Goal: Use online tool/utility: Utilize a website feature to perform a specific function

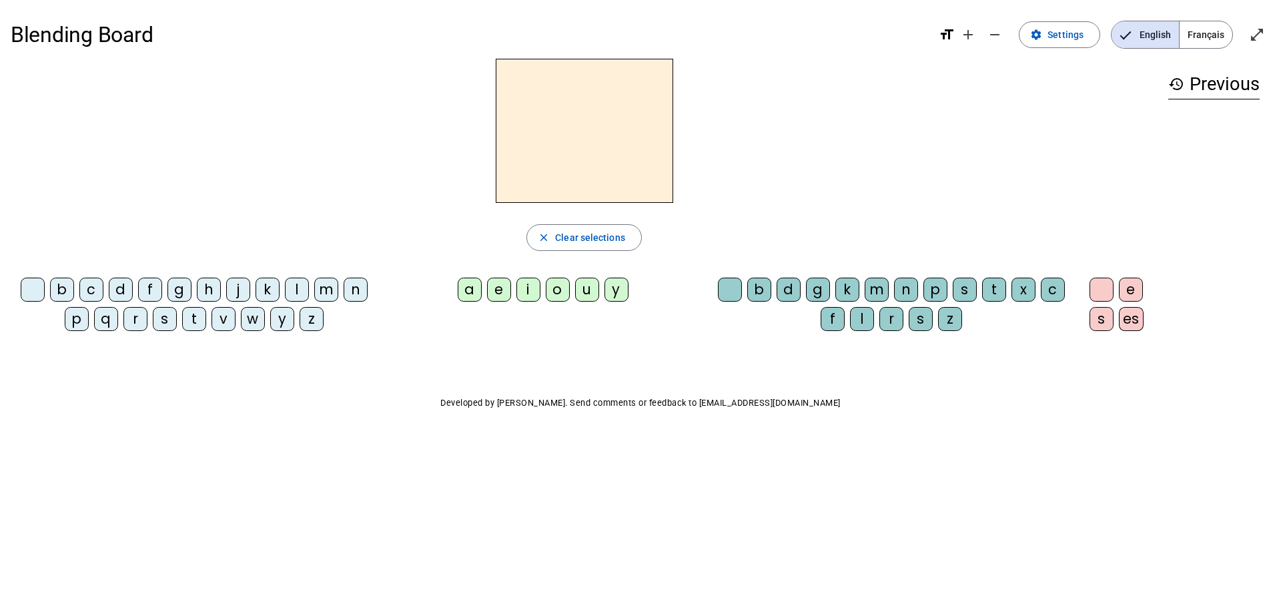
click at [296, 281] on div "l" at bounding box center [297, 289] width 24 height 24
click at [468, 287] on div "a" at bounding box center [470, 289] width 24 height 24
click at [503, 296] on div "e" at bounding box center [499, 289] width 24 height 24
click at [528, 286] on div "i" at bounding box center [528, 289] width 24 height 24
click at [588, 285] on div "u" at bounding box center [587, 289] width 24 height 24
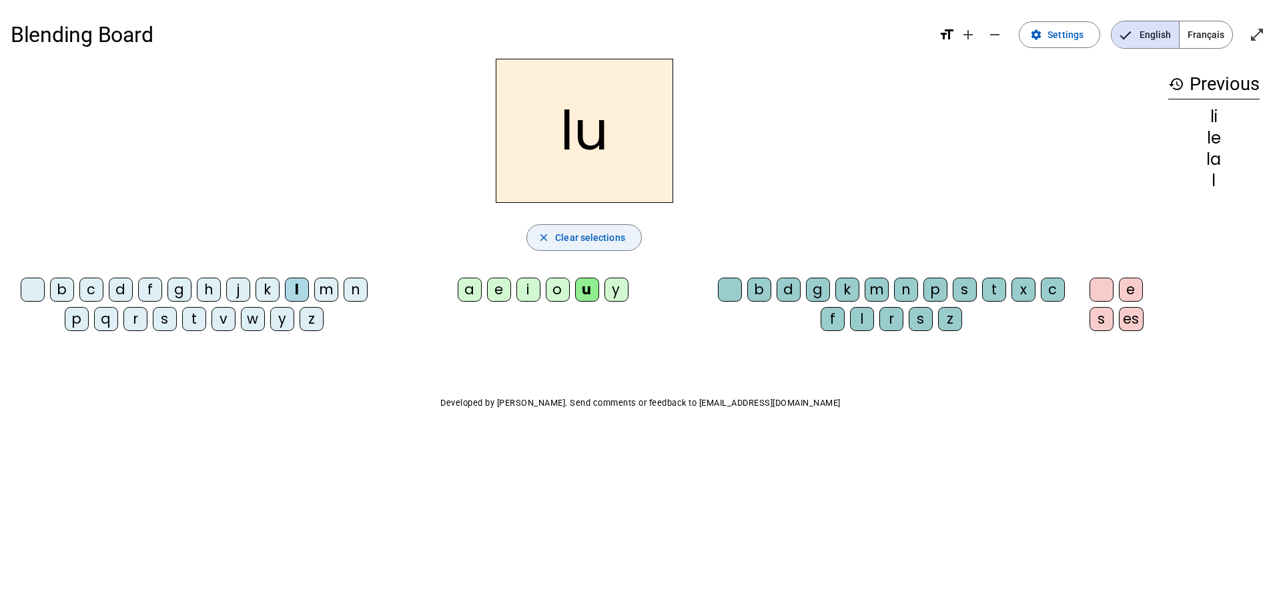
click at [555, 233] on span "button" at bounding box center [584, 237] width 114 height 32
click at [325, 286] on div "m" at bounding box center [326, 289] width 24 height 24
click at [468, 285] on div "a" at bounding box center [470, 289] width 24 height 24
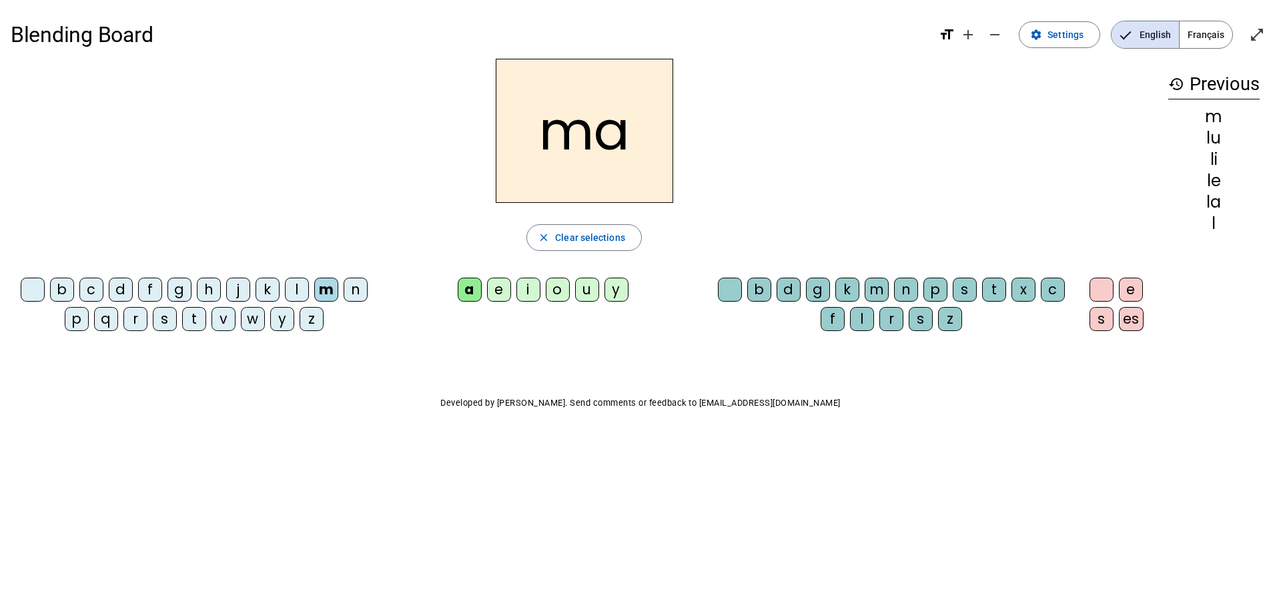
click at [499, 285] on div "e" at bounding box center [499, 289] width 24 height 24
click at [528, 289] on div "i" at bounding box center [528, 289] width 24 height 24
click at [588, 289] on div "u" at bounding box center [587, 289] width 24 height 24
click at [564, 235] on span "Clear selections" at bounding box center [590, 237] width 70 height 16
click at [123, 287] on div "d" at bounding box center [121, 289] width 24 height 24
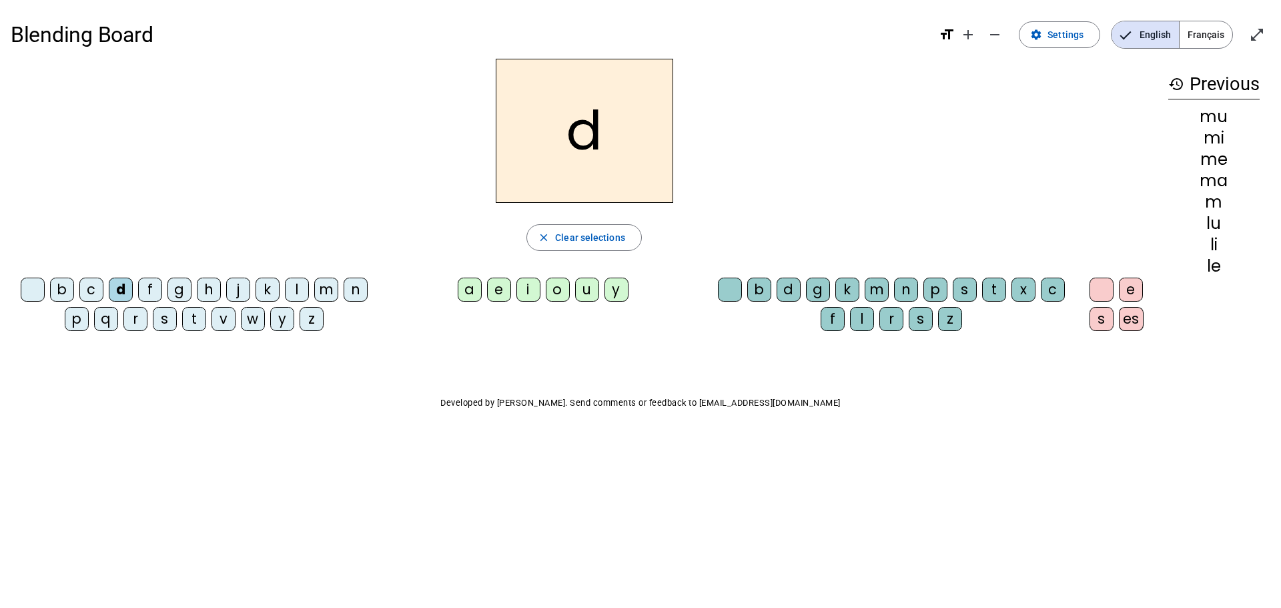
click at [470, 289] on div "a" at bounding box center [470, 289] width 24 height 24
click at [495, 285] on div "e" at bounding box center [499, 289] width 24 height 24
click at [529, 285] on div "i" at bounding box center [528, 289] width 24 height 24
click at [586, 287] on div "u" at bounding box center [587, 289] width 24 height 24
click at [562, 237] on span "Clear selections" at bounding box center [590, 237] width 70 height 16
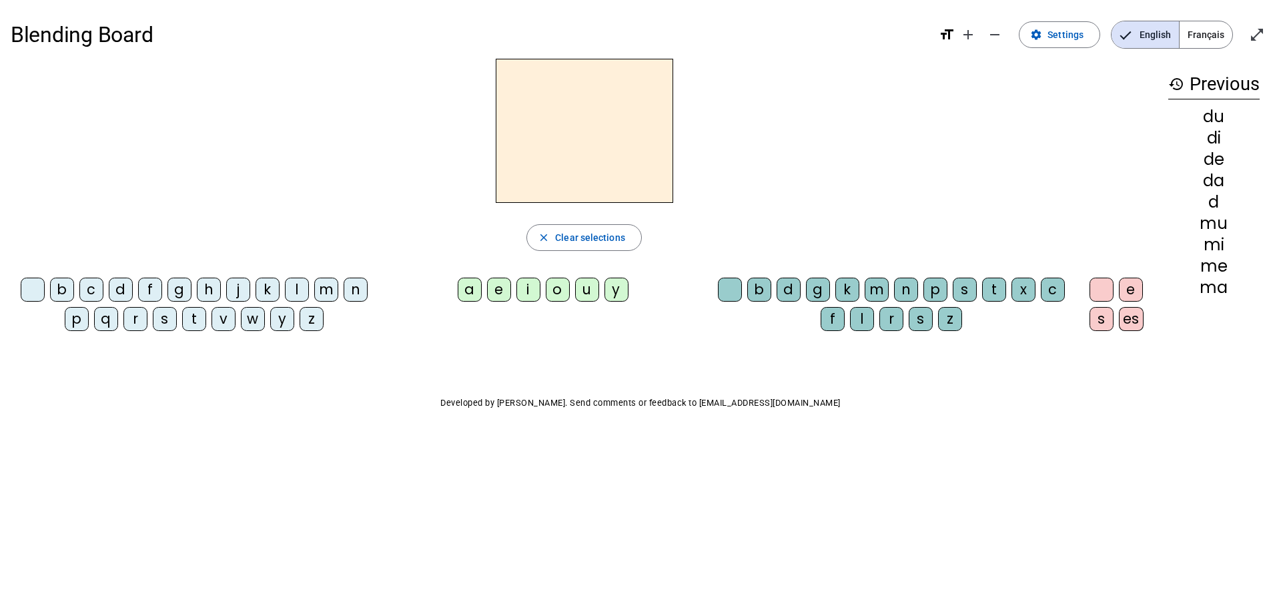
click at [196, 317] on div "t" at bounding box center [194, 319] width 24 height 24
click at [471, 280] on div "a" at bounding box center [470, 289] width 24 height 24
click at [499, 281] on div "e" at bounding box center [499, 289] width 24 height 24
click at [530, 283] on div "i" at bounding box center [528, 289] width 24 height 24
click at [587, 286] on div "u" at bounding box center [587, 289] width 24 height 24
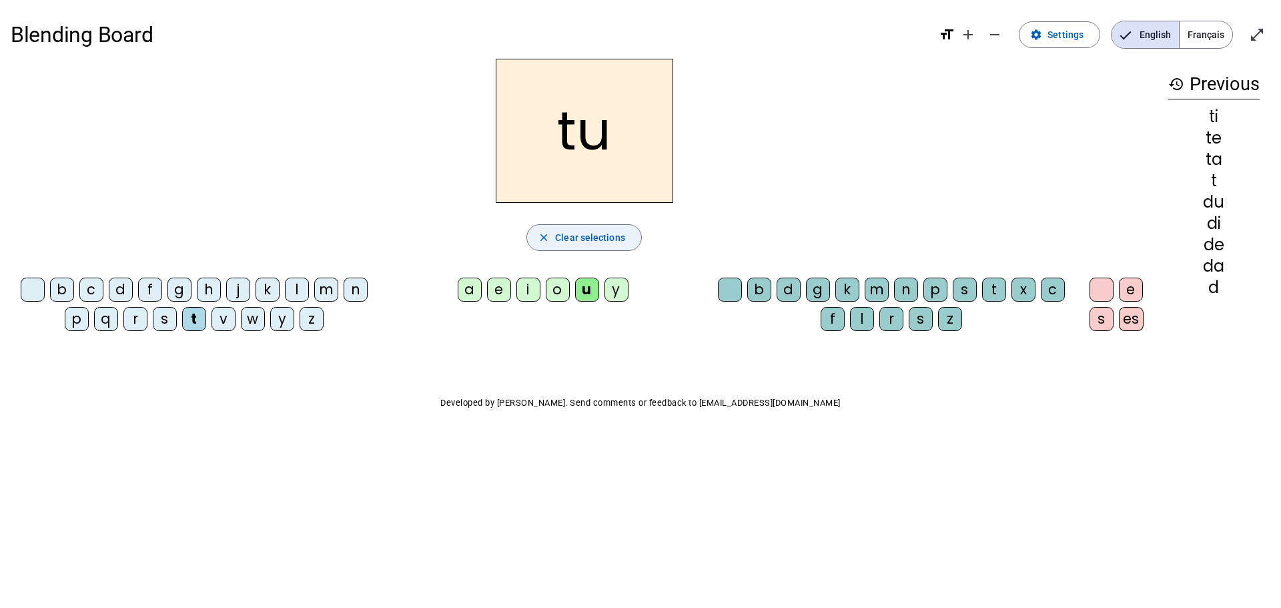
click at [561, 229] on span "button" at bounding box center [584, 237] width 114 height 32
click at [296, 287] on div "l" at bounding box center [297, 289] width 24 height 24
click at [469, 283] on div "a" at bounding box center [470, 289] width 24 height 24
click at [496, 283] on div "e" at bounding box center [499, 289] width 24 height 24
click at [529, 286] on div "i" at bounding box center [528, 289] width 24 height 24
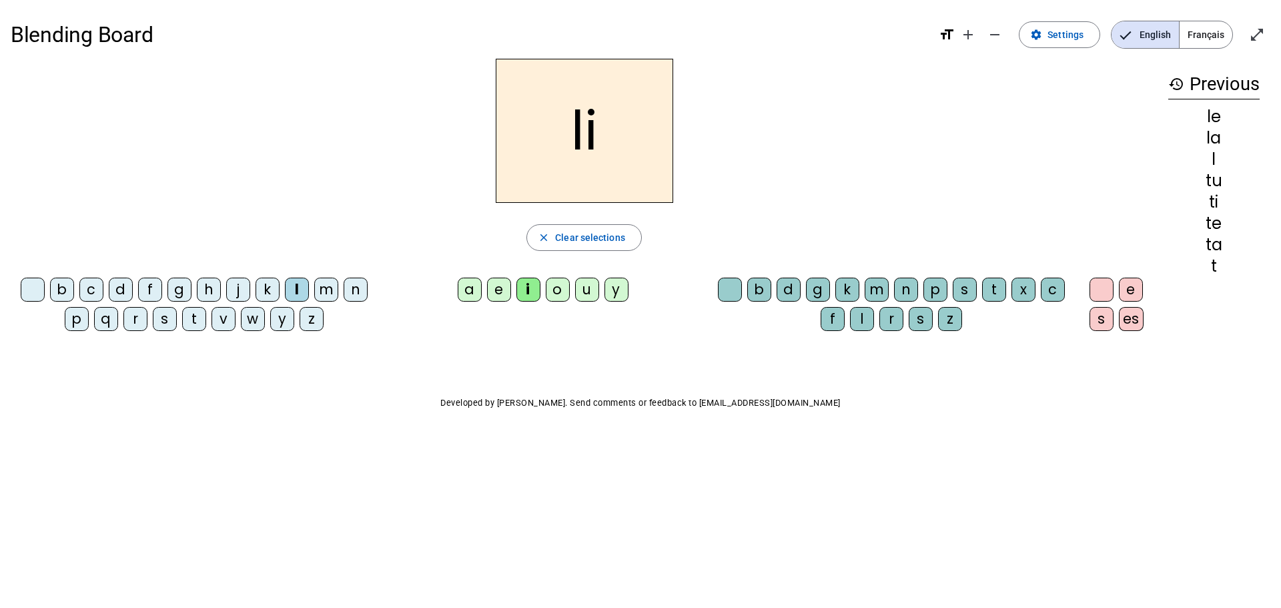
click at [587, 289] on div "u" at bounding box center [587, 289] width 24 height 24
